Goal: Task Accomplishment & Management: Use online tool/utility

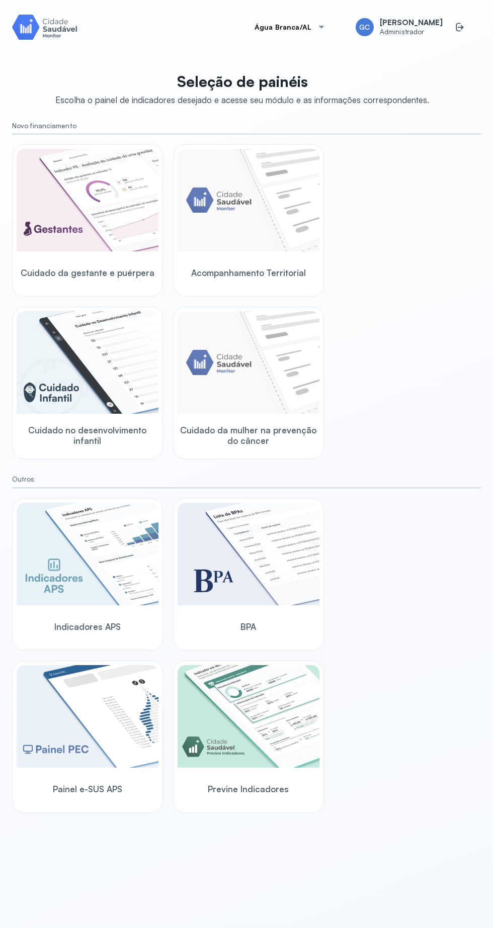
click at [123, 246] on img at bounding box center [88, 200] width 142 height 103
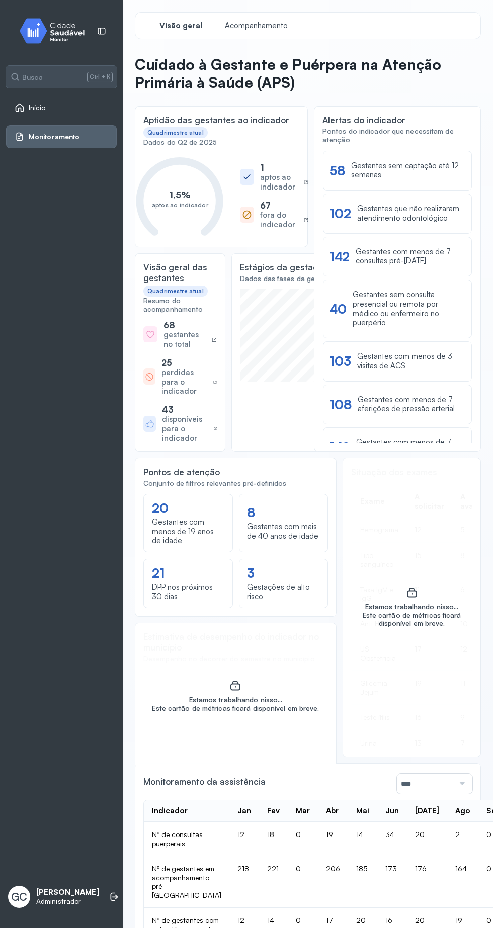
click at [19, 108] on icon at bounding box center [20, 108] width 9 height 9
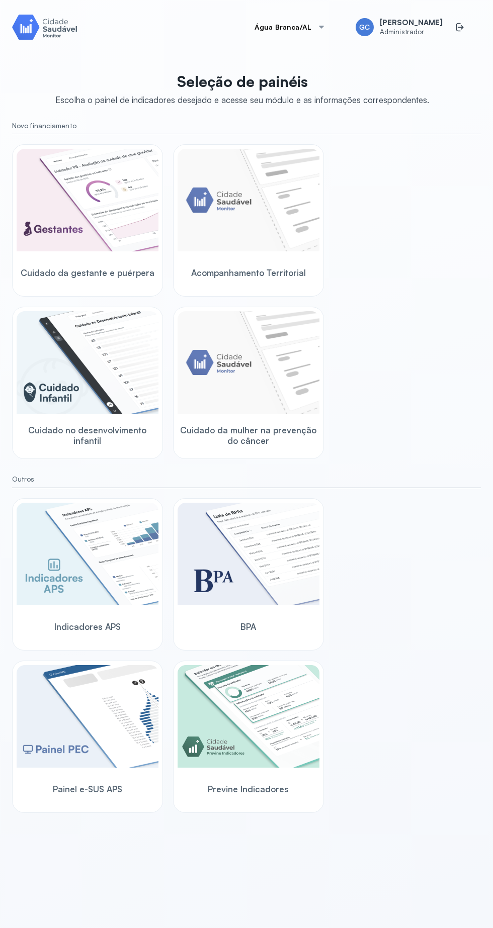
click at [279, 231] on img at bounding box center [248, 200] width 142 height 103
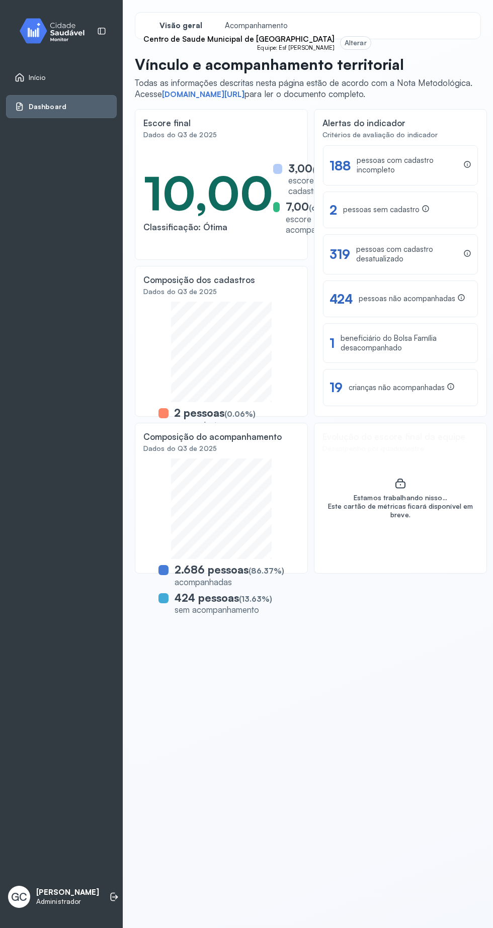
click at [377, 347] on div "beneficiário do Bolsa Família desacompanhado" at bounding box center [405, 343] width 131 height 19
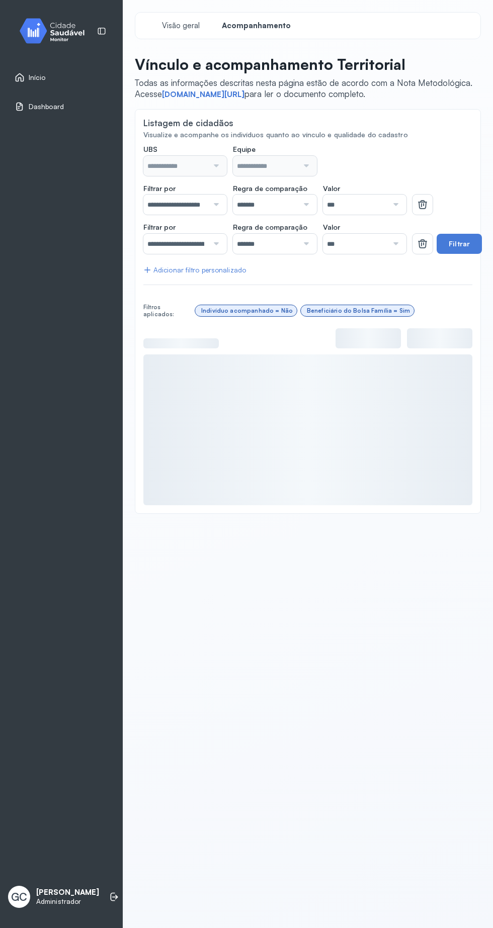
type input "**********"
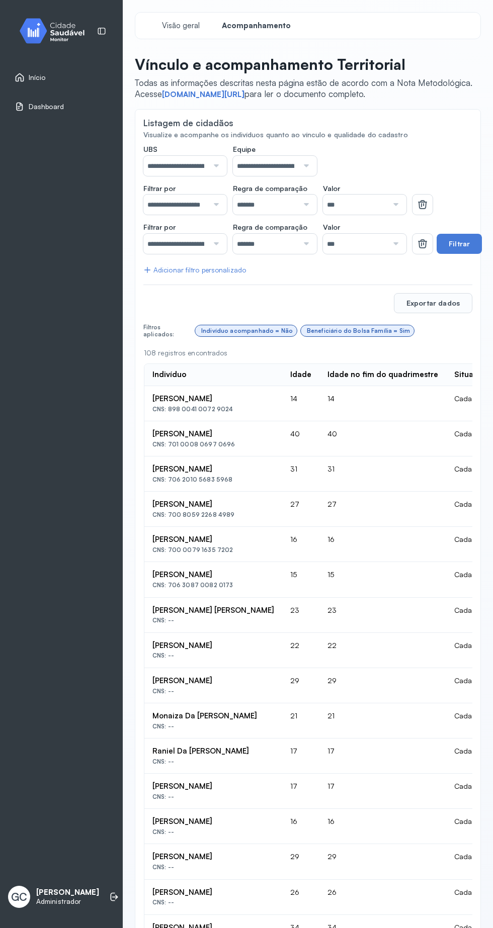
click at [458, 243] on button "Filtrar" at bounding box center [458, 244] width 45 height 20
